Goal: Information Seeking & Learning: Compare options

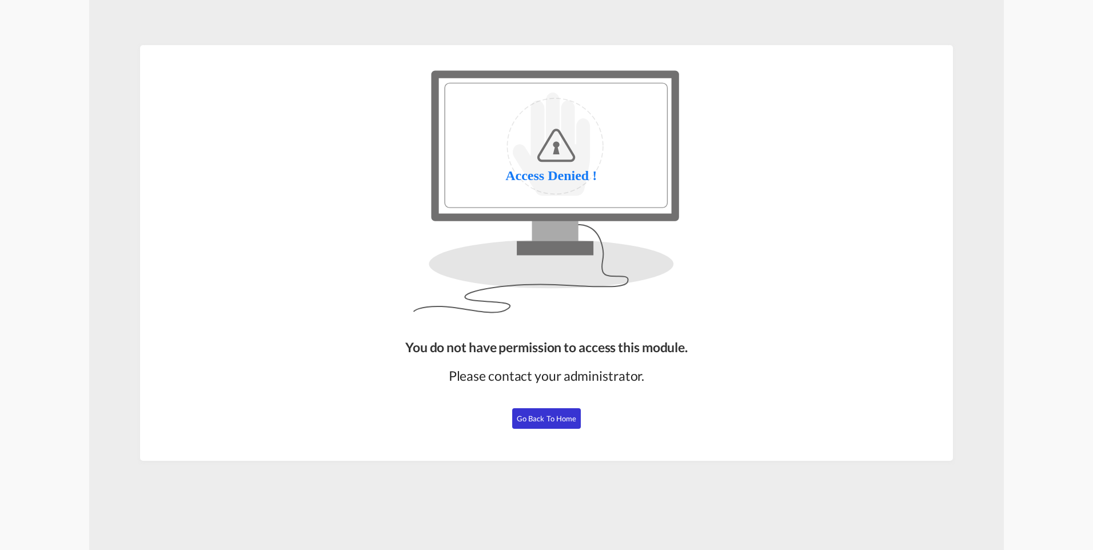
click at [556, 422] on span "Go Back to Home" at bounding box center [547, 418] width 60 height 9
